Goal: Transaction & Acquisition: Purchase product/service

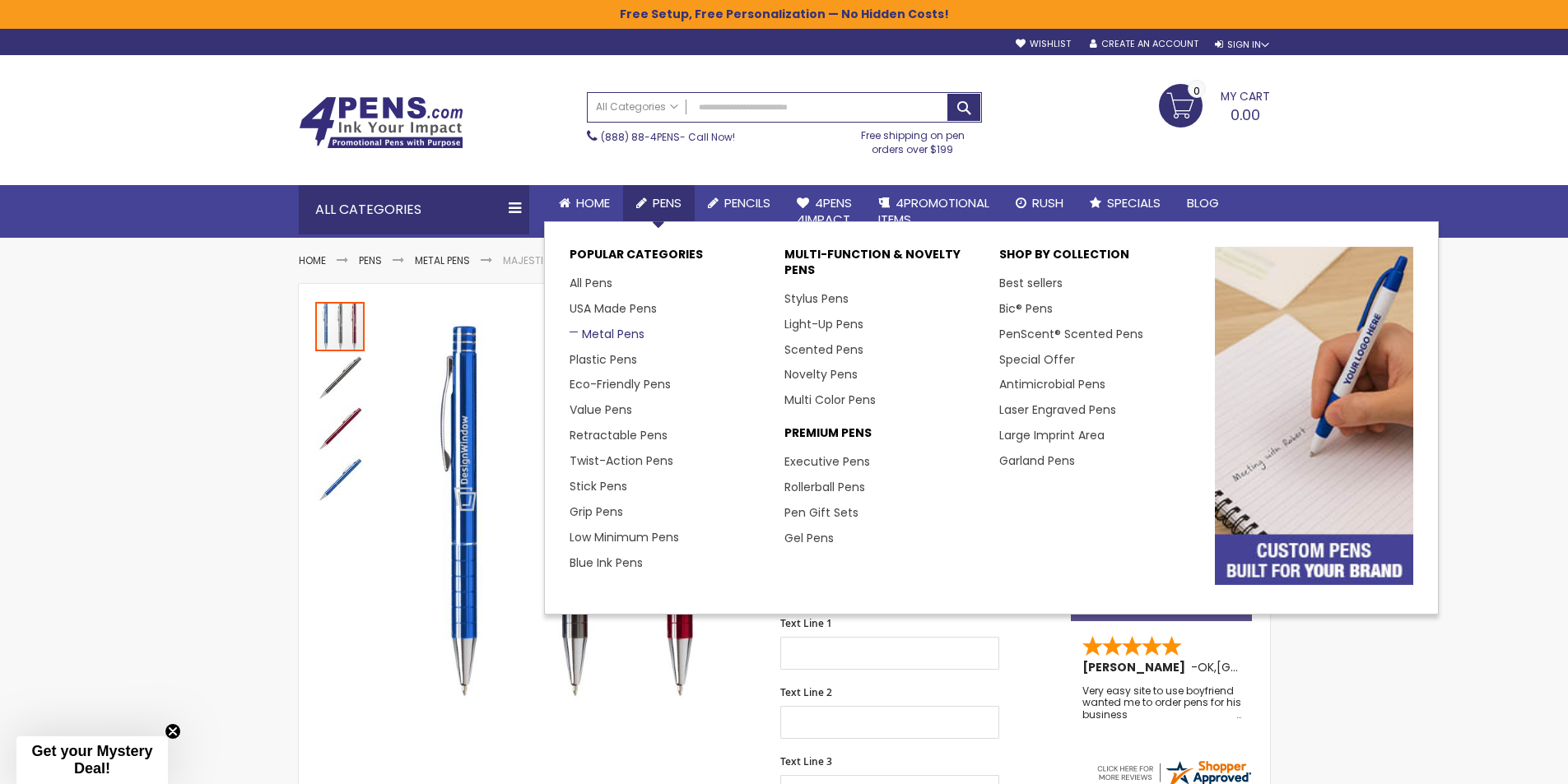
click at [620, 329] on link "Metal Pens" at bounding box center [607, 334] width 75 height 17
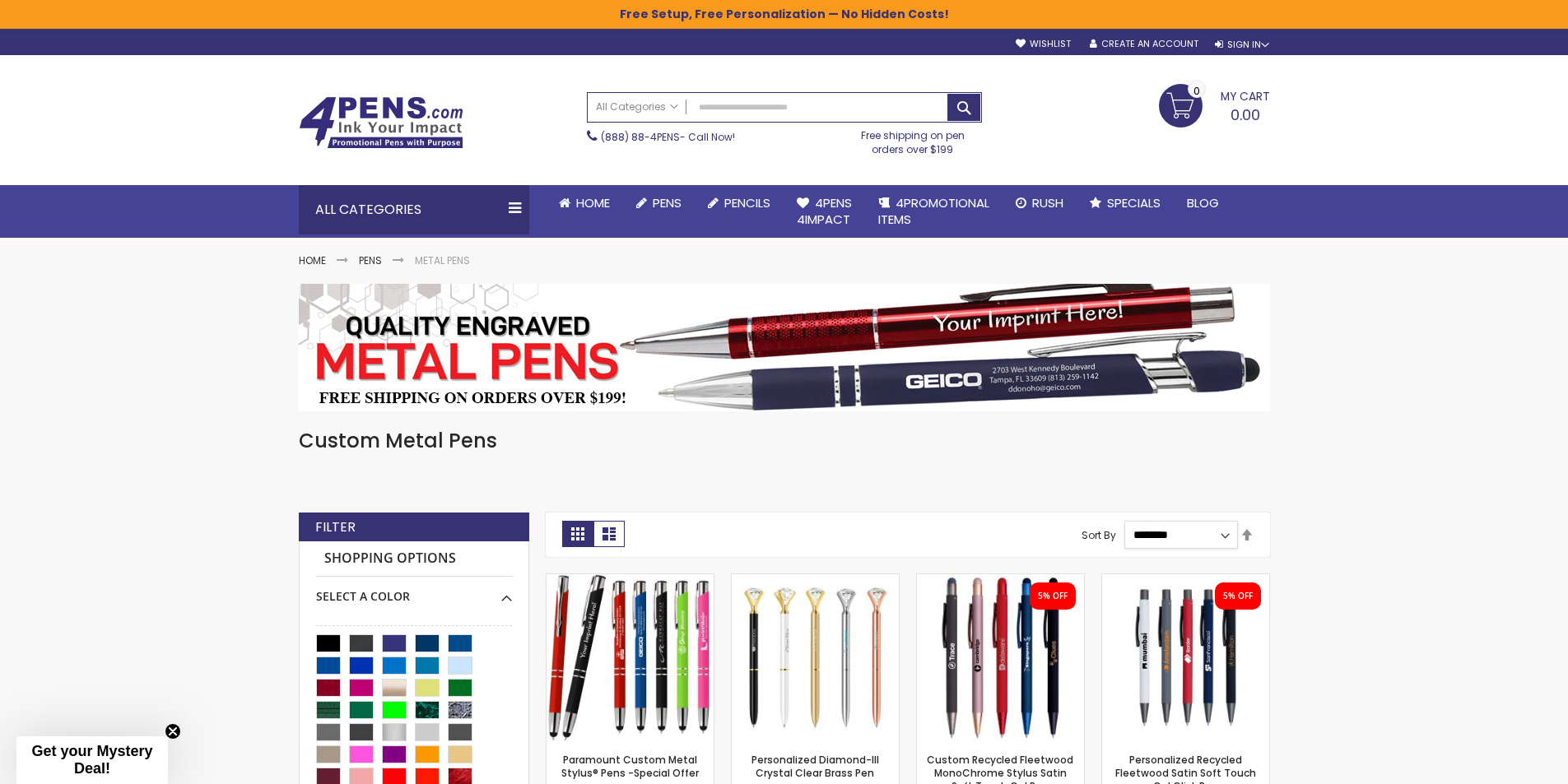
click at [1225, 541] on select "**********" at bounding box center [1181, 535] width 114 height 28
select select "*****"
click at [1124, 521] on select "**********" at bounding box center [1181, 535] width 114 height 28
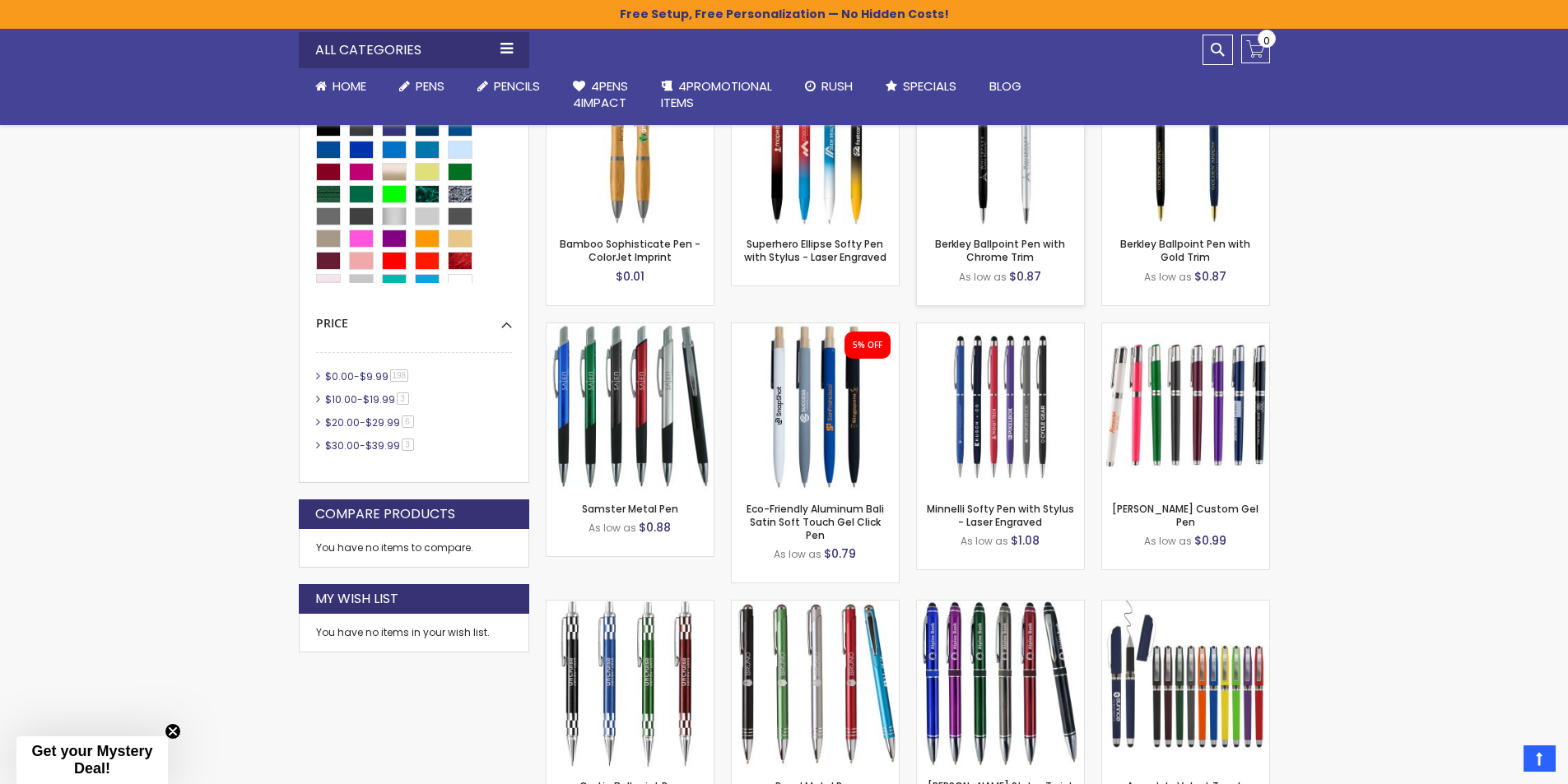
scroll to position [545, 0]
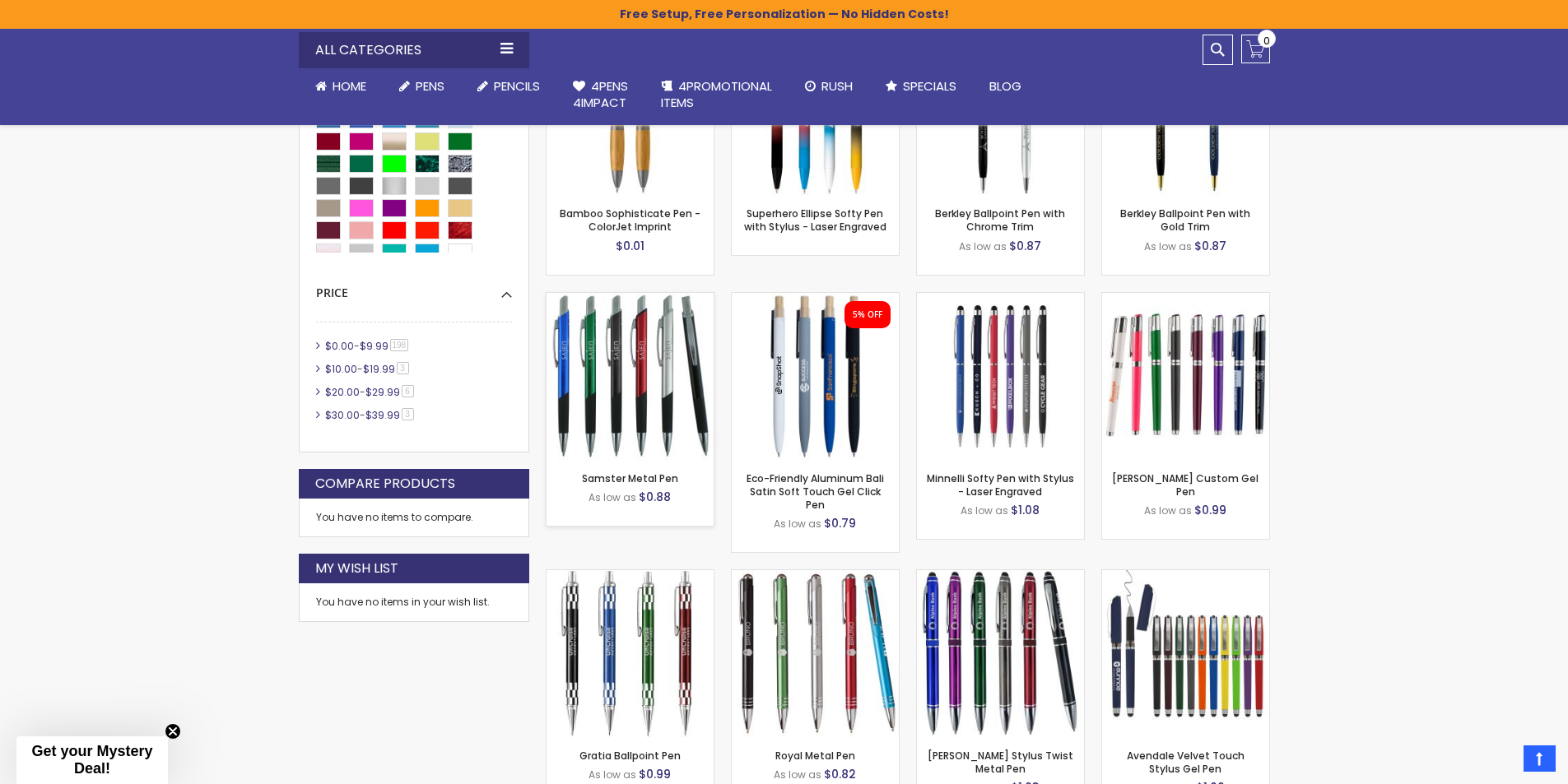
click at [661, 359] on img at bounding box center [630, 376] width 167 height 167
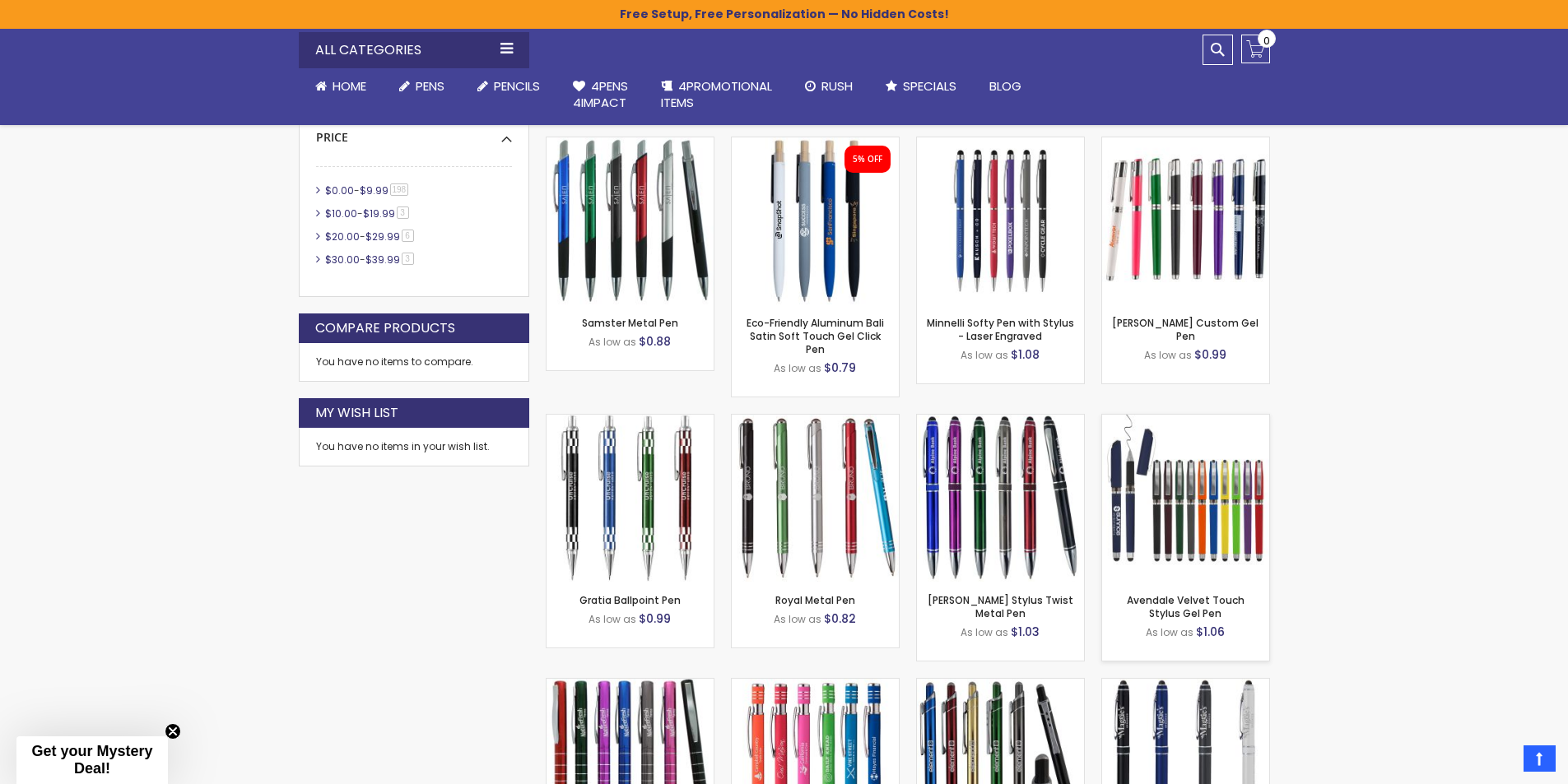
scroll to position [711, 0]
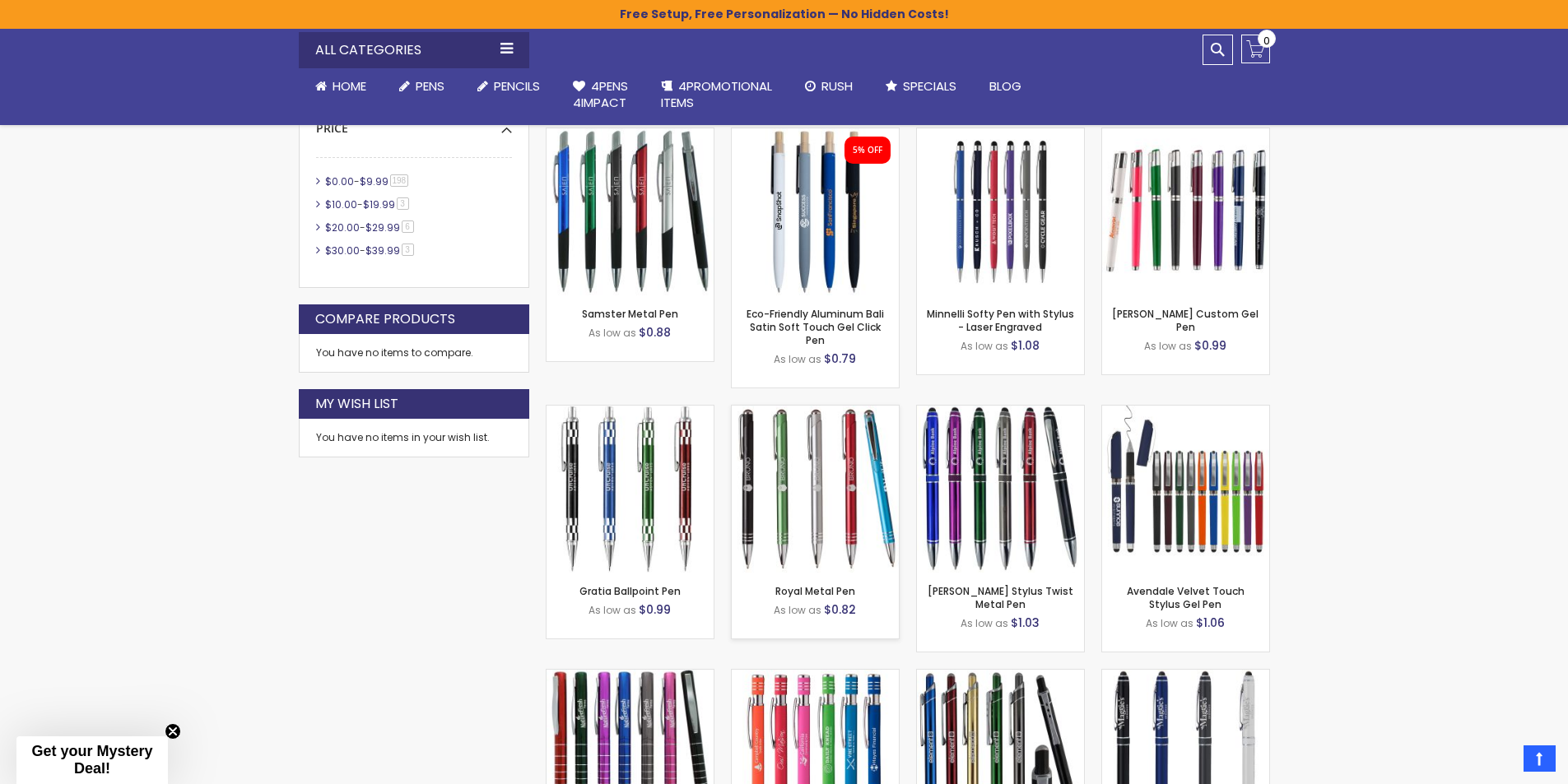
click at [812, 503] on img at bounding box center [815, 489] width 167 height 167
click at [670, 474] on img at bounding box center [630, 489] width 167 height 167
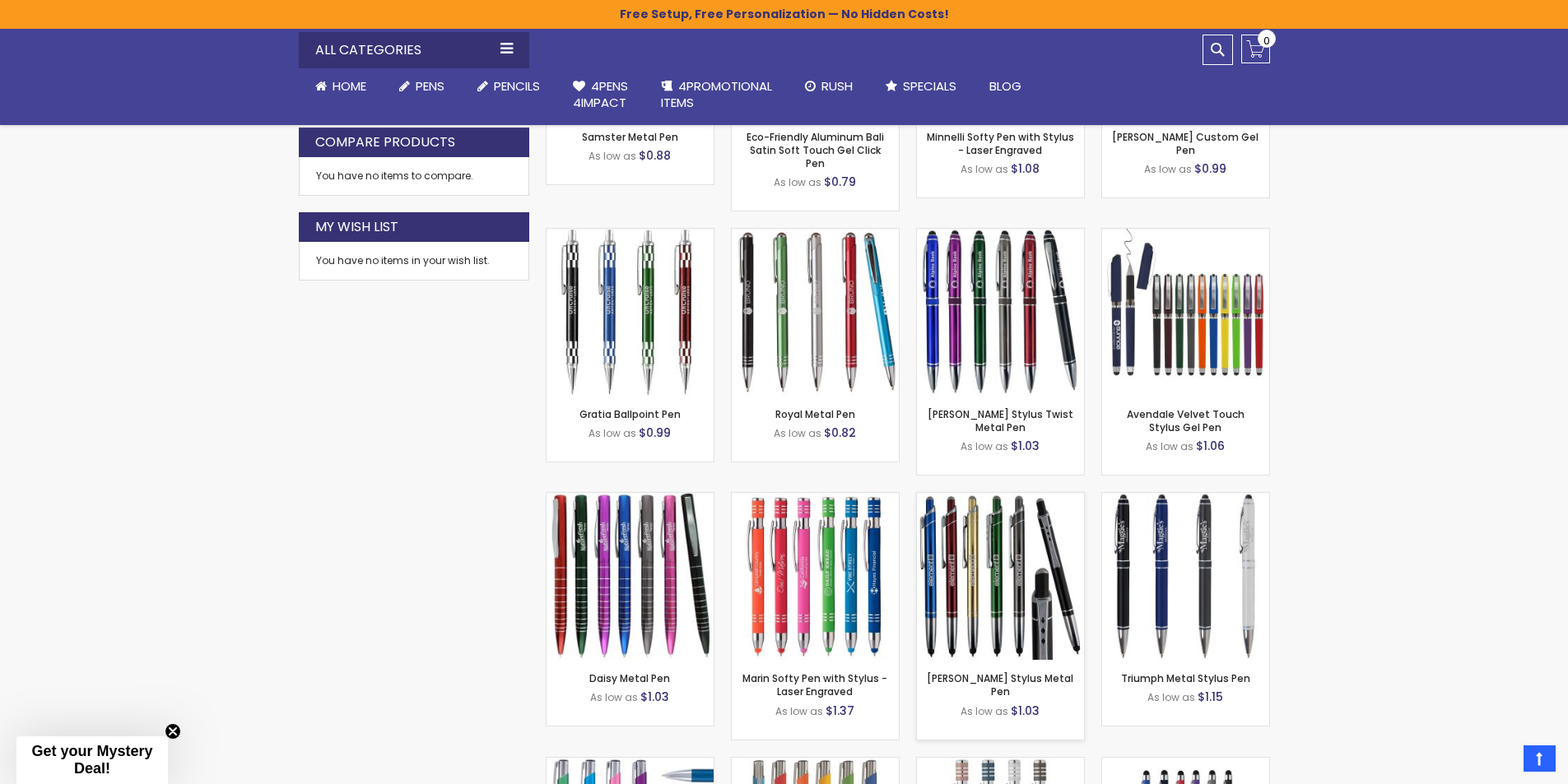
scroll to position [1040, 0]
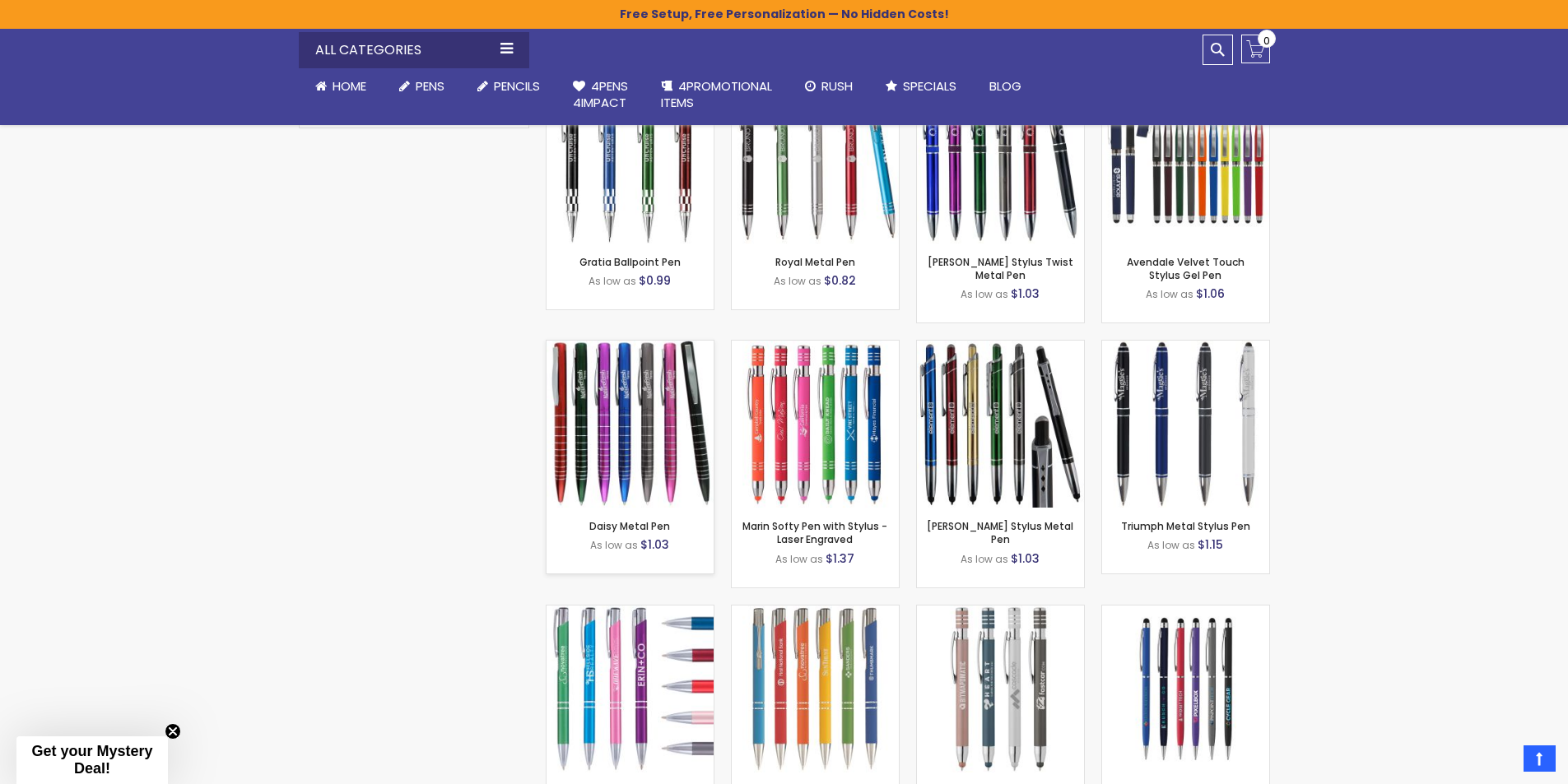
click at [579, 406] on img at bounding box center [630, 424] width 167 height 167
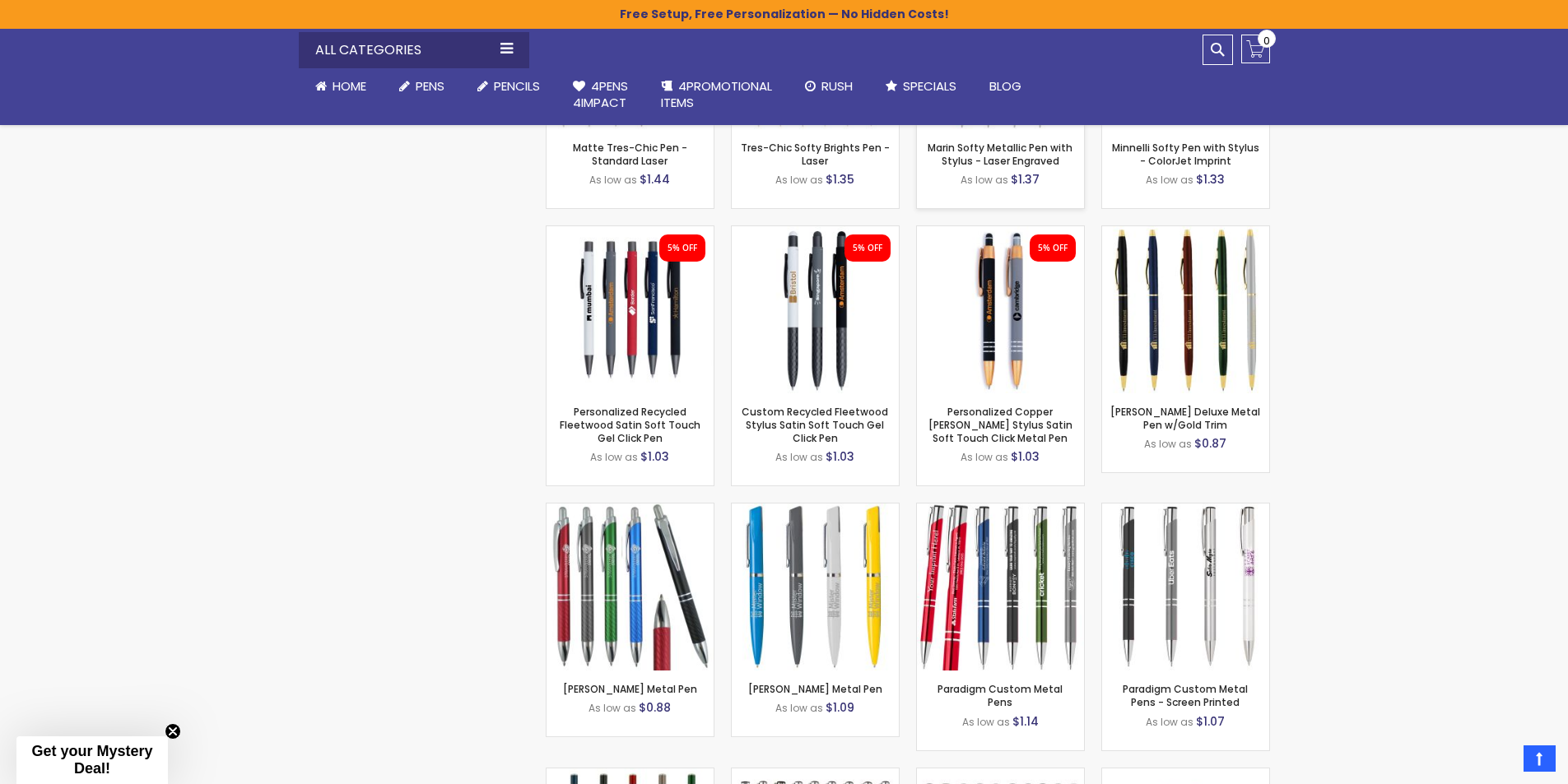
scroll to position [1698, 0]
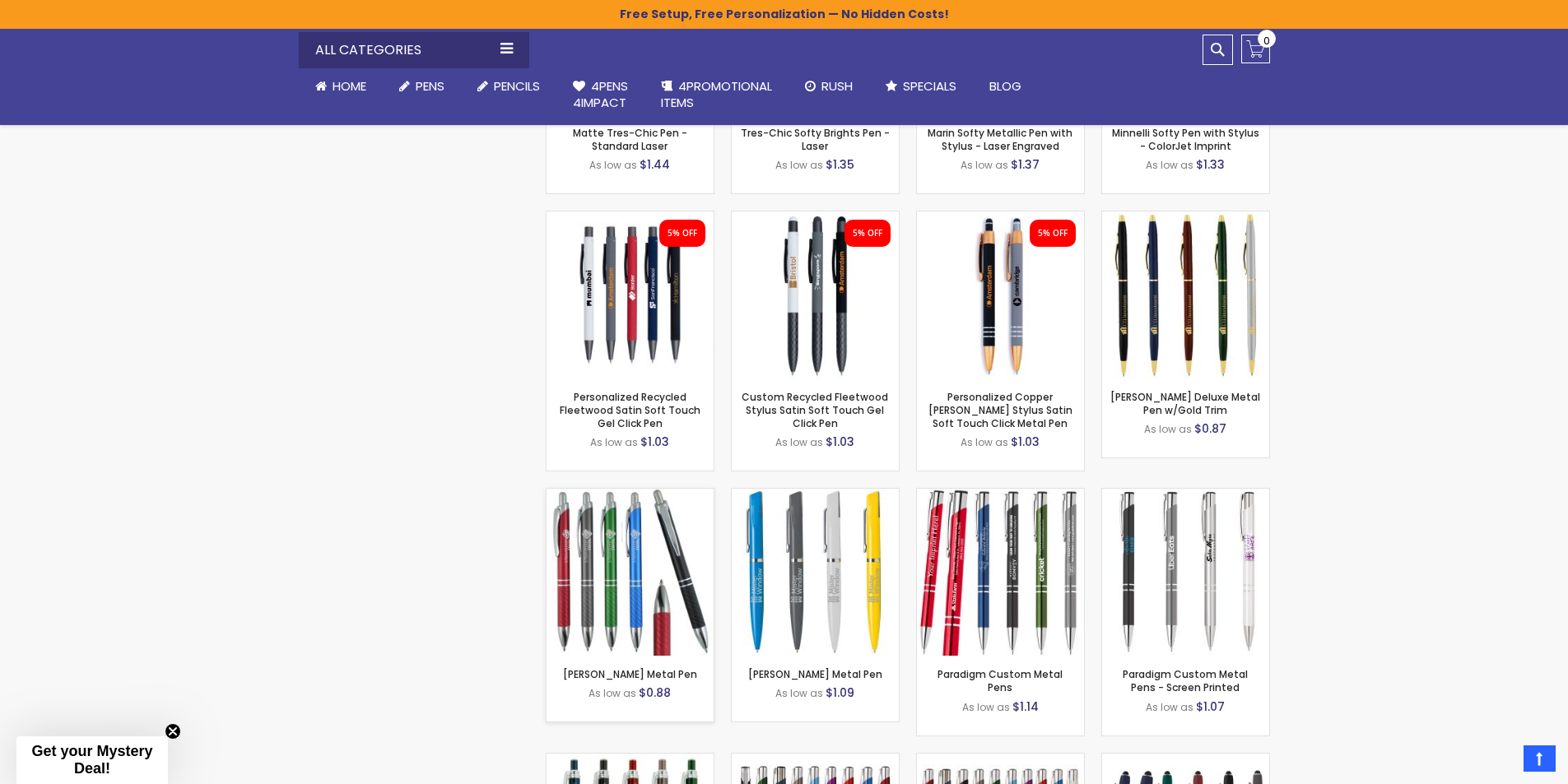
click at [607, 586] on img at bounding box center [630, 572] width 167 height 167
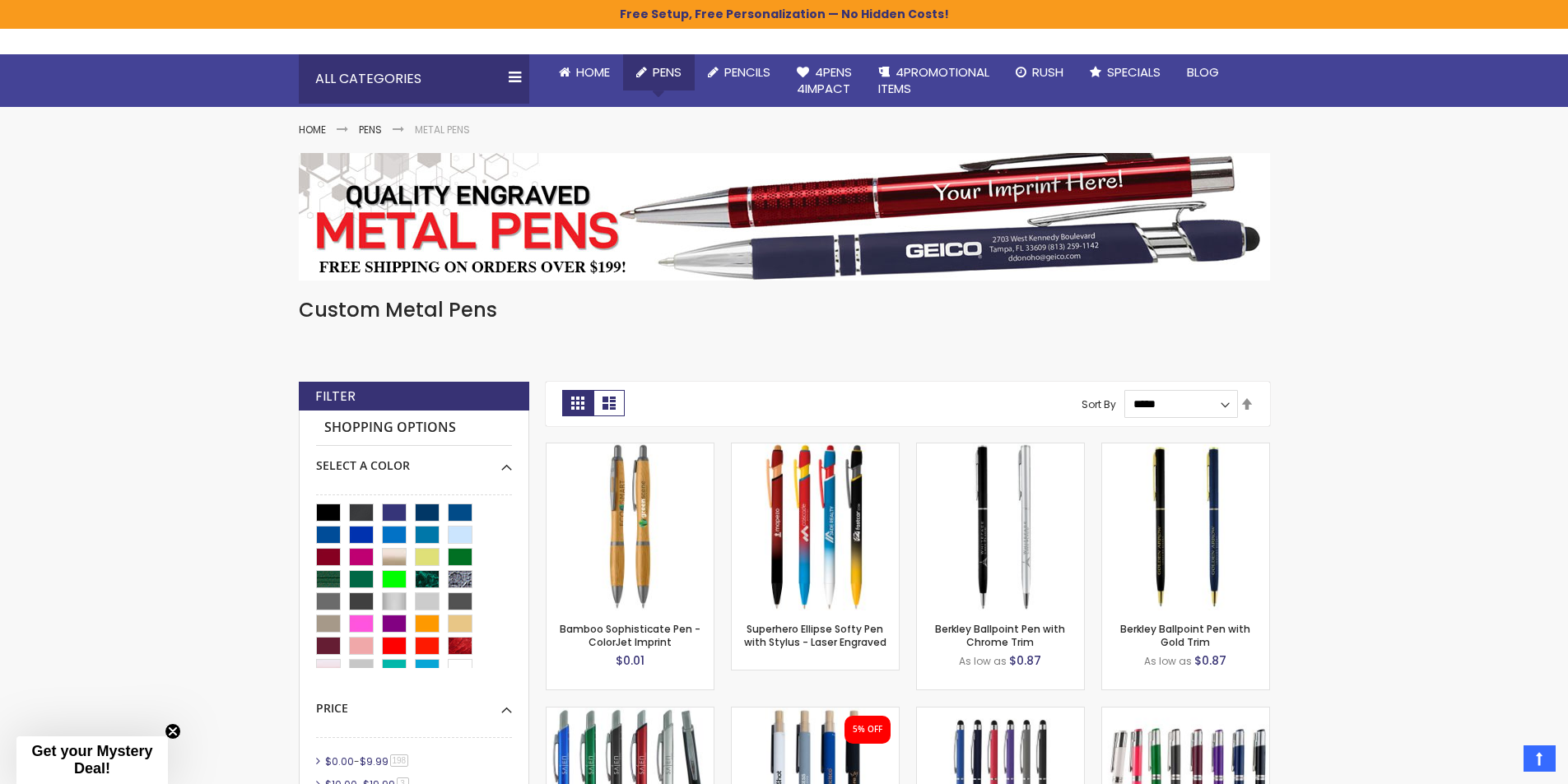
scroll to position [0, 0]
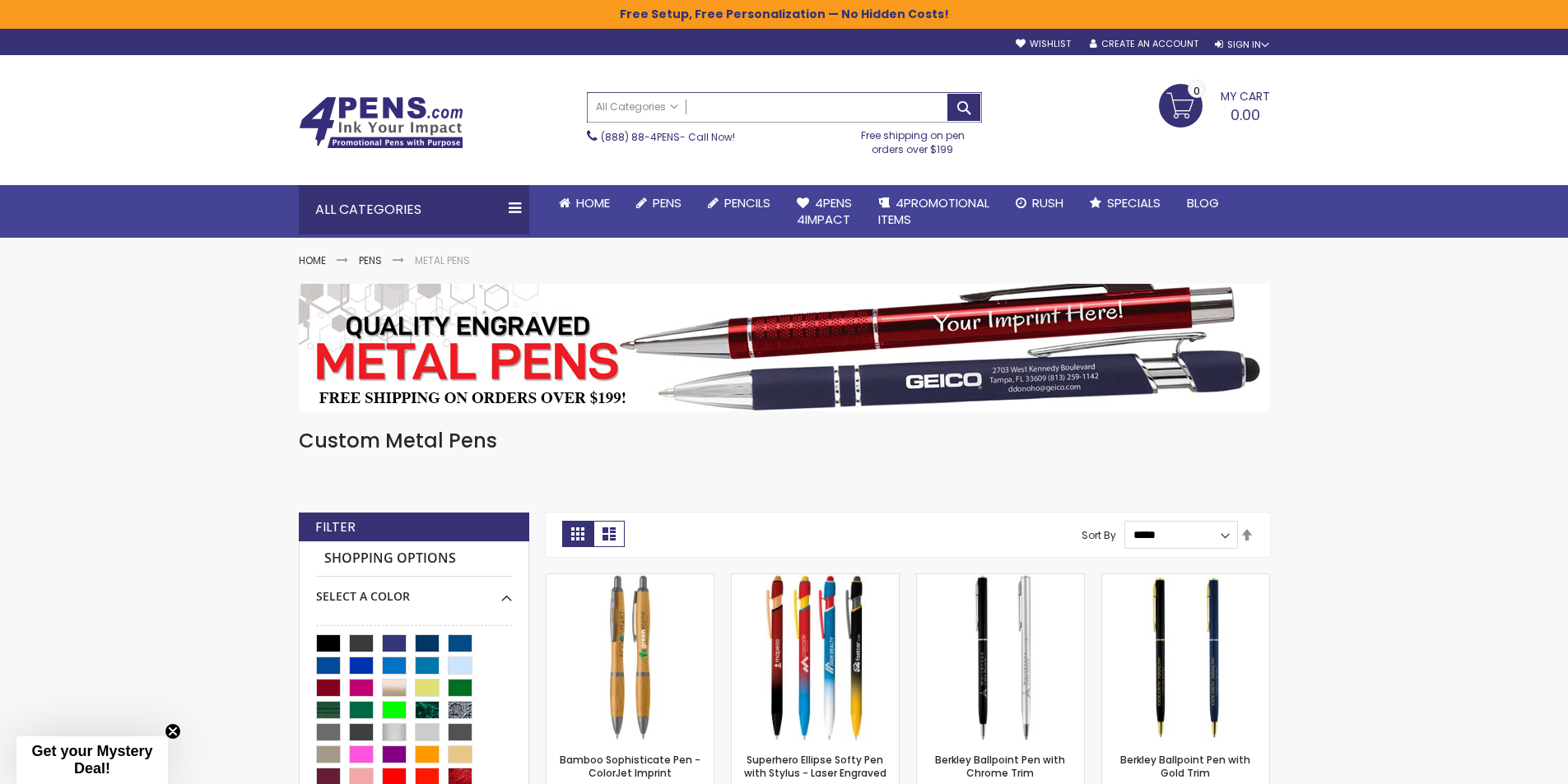
click at [732, 107] on input "Search" at bounding box center [784, 107] width 394 height 29
type input "********"
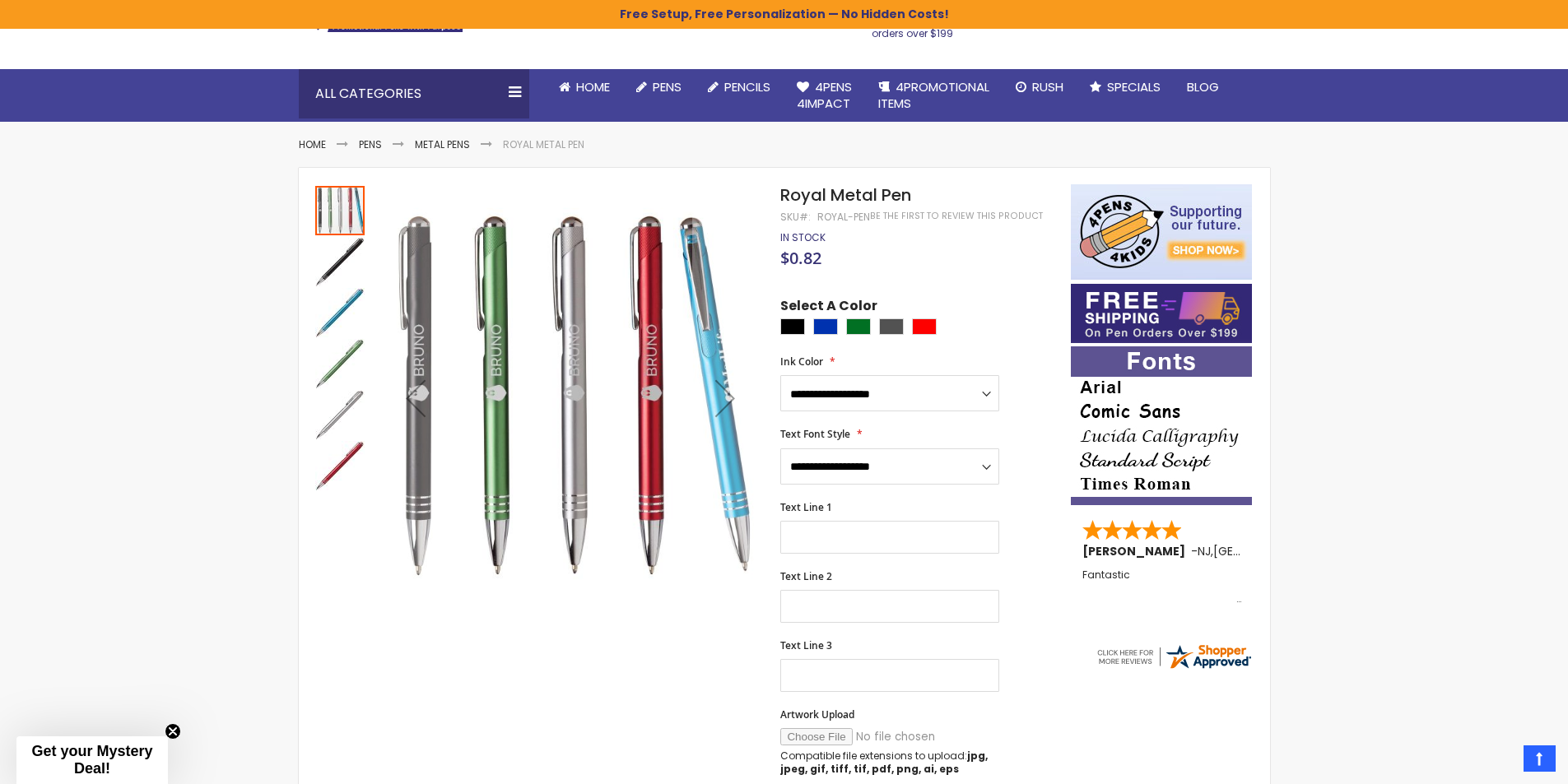
scroll to position [112, 0]
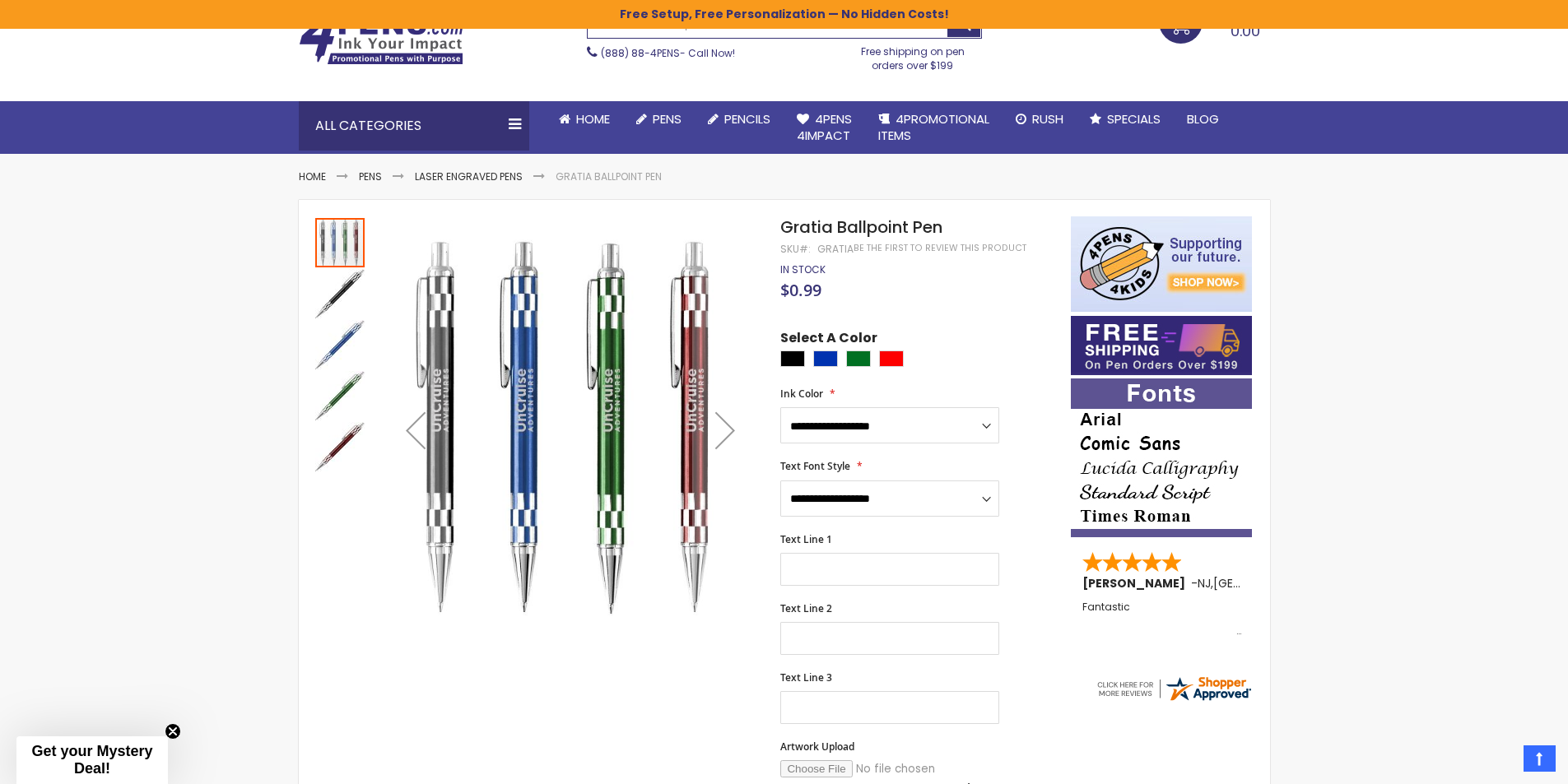
scroll to position [28, 0]
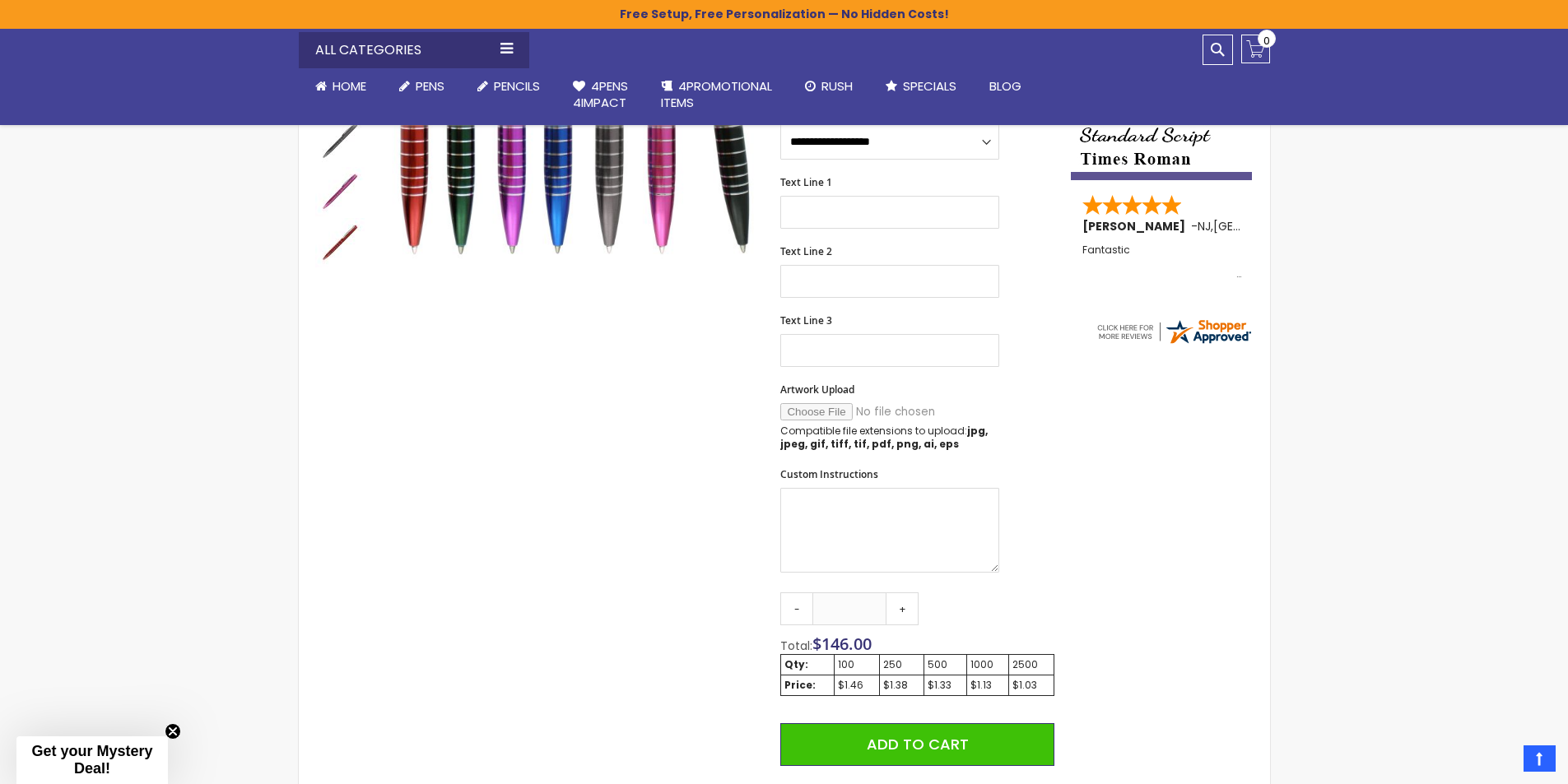
scroll to position [112, 0]
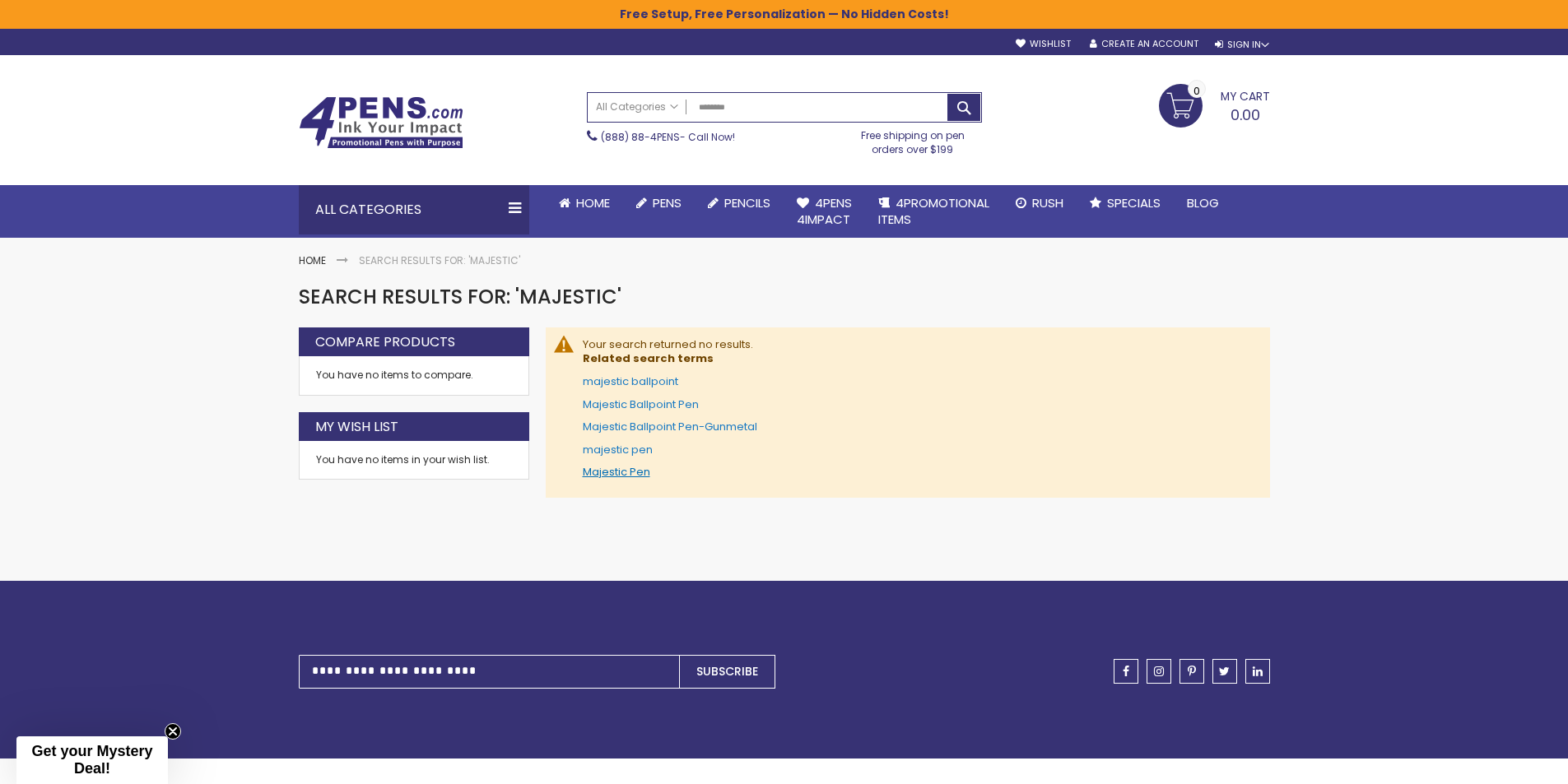
click at [630, 470] on link "Majestic Pen" at bounding box center [616, 471] width 68 height 16
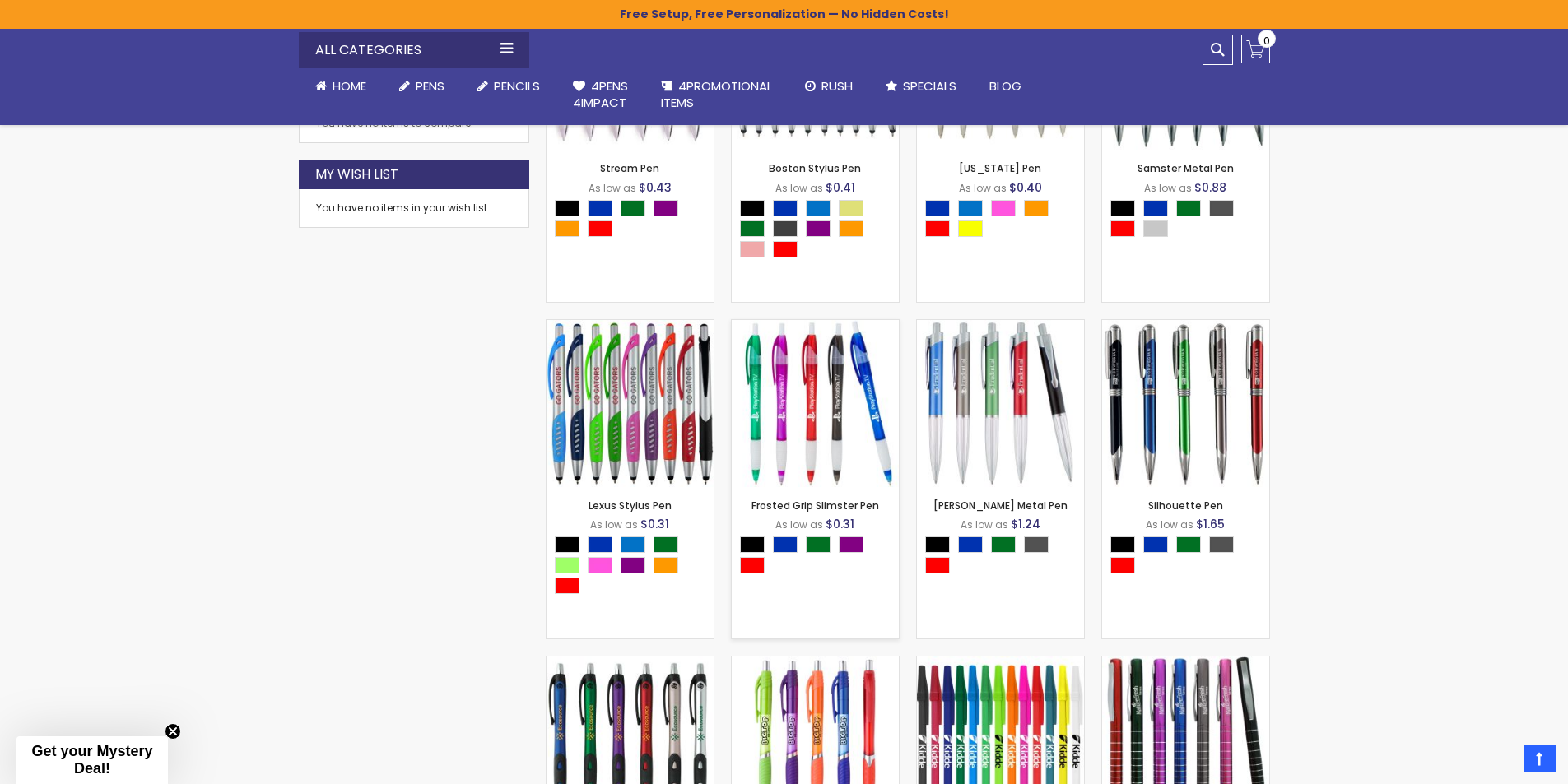
scroll to position [412, 0]
